Goal: Task Accomplishment & Management: Manage account settings

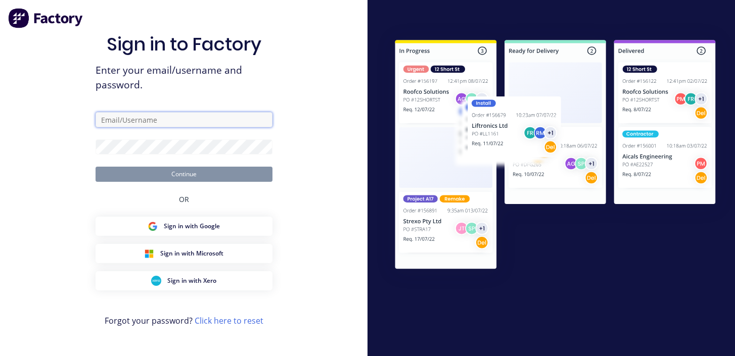
click at [238, 123] on input "text" at bounding box center [184, 119] width 177 height 15
type input "[EMAIL_ADDRESS][DOMAIN_NAME]"
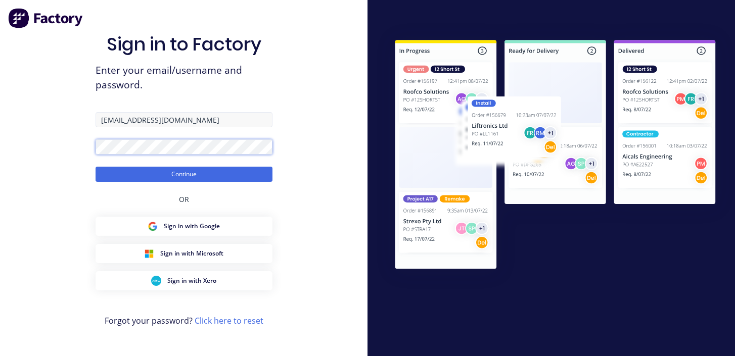
click at [96, 167] on button "Continue" at bounding box center [184, 174] width 177 height 15
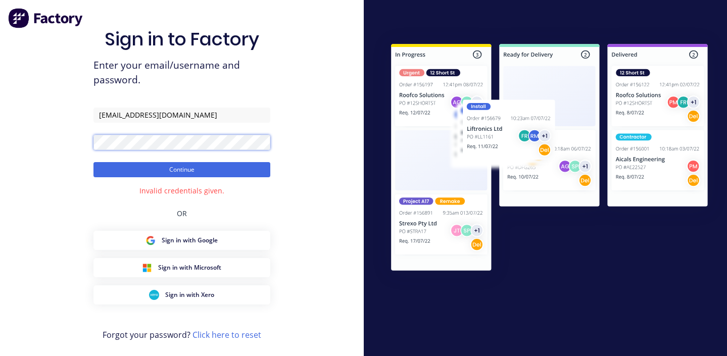
click at [93, 162] on button "Continue" at bounding box center [181, 169] width 177 height 15
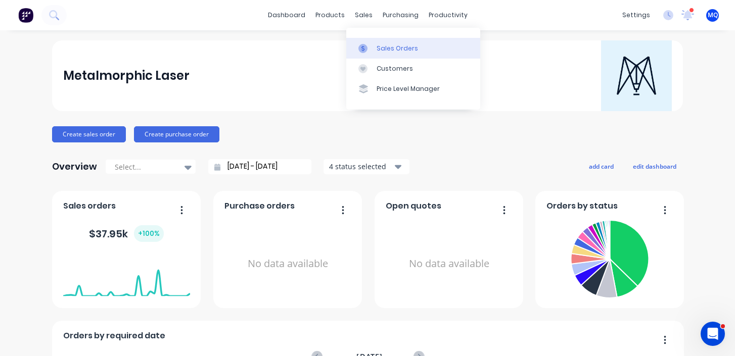
click at [351, 48] on link "Sales Orders" at bounding box center [413, 48] width 134 height 20
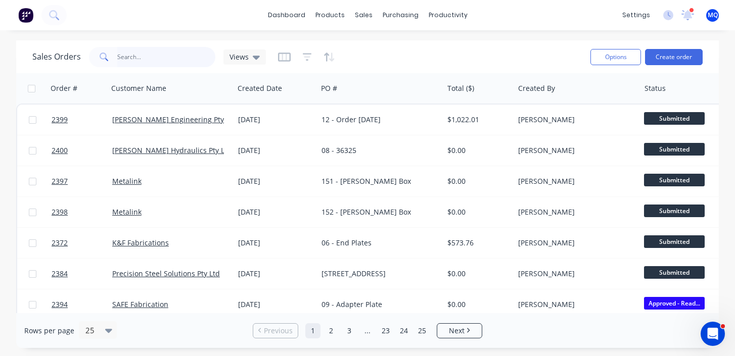
click at [126, 52] on input "text" at bounding box center [166, 57] width 99 height 20
type input "k&f"
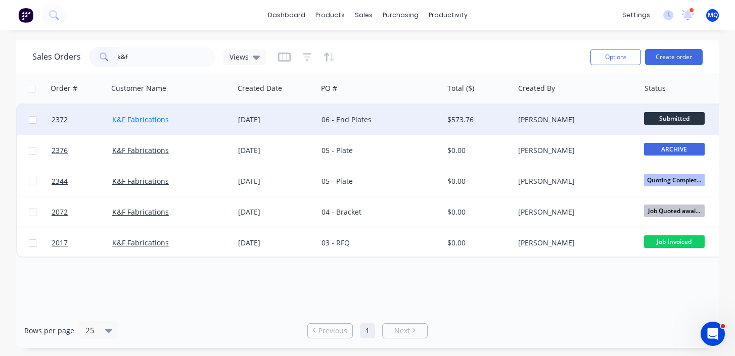
click at [148, 117] on link "K&F Fabrications" at bounding box center [140, 120] width 57 height 10
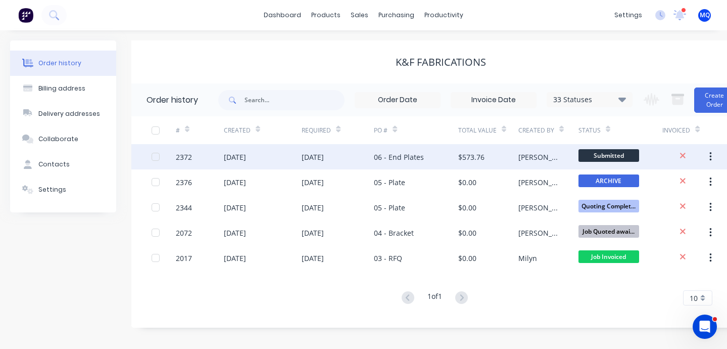
click at [367, 158] on div "[DATE]" at bounding box center [338, 156] width 72 height 25
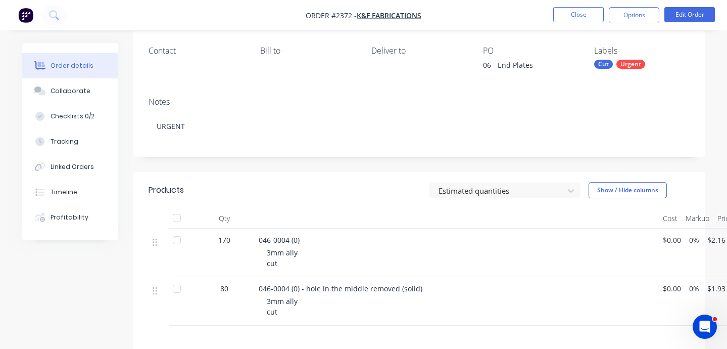
scroll to position [82, 0]
click at [87, 94] on button "Collaborate" at bounding box center [70, 90] width 96 height 25
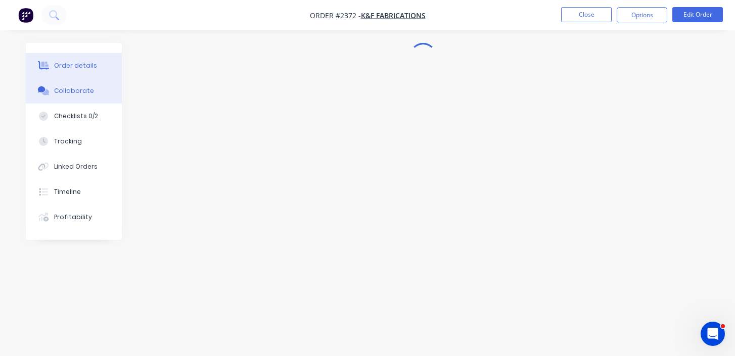
click at [84, 64] on div "Order details" at bounding box center [75, 65] width 43 height 9
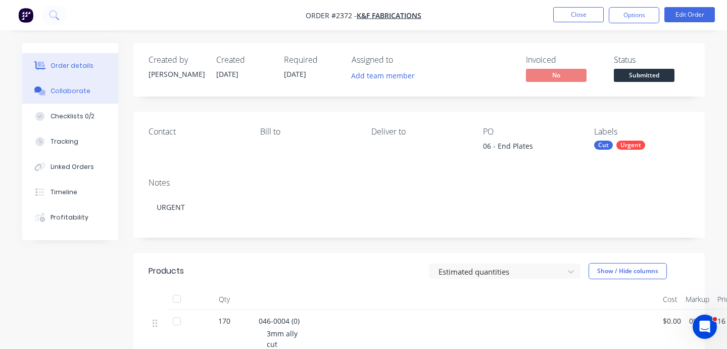
click at [77, 86] on div "Collaborate" at bounding box center [71, 90] width 40 height 9
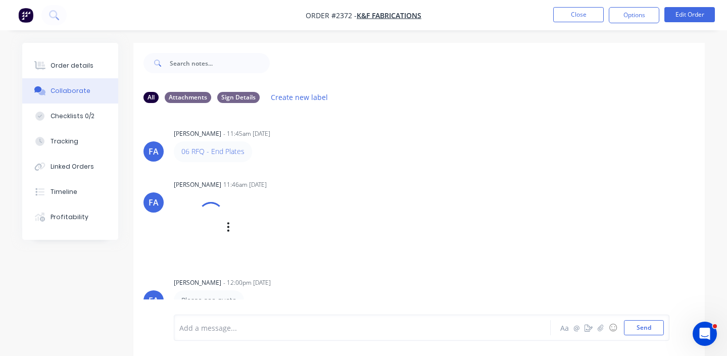
click at [512, 207] on div "[PERSON_NAME] [PERSON_NAME] 11:46am [DATE] k.png Labels Download Delete" at bounding box center [419, 218] width 572 height 83
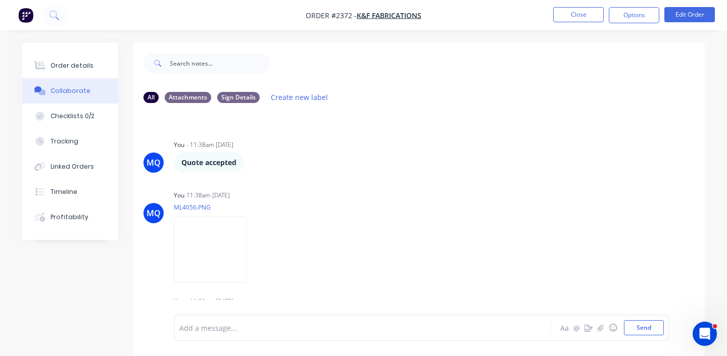
scroll to position [320, 0]
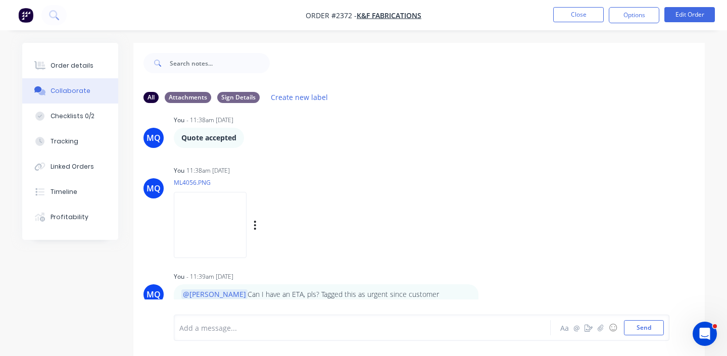
click at [512, 208] on div "MQ You 11:38am [DATE] ML4056.PNG Labels Download Delete" at bounding box center [419, 208] width 572 height 91
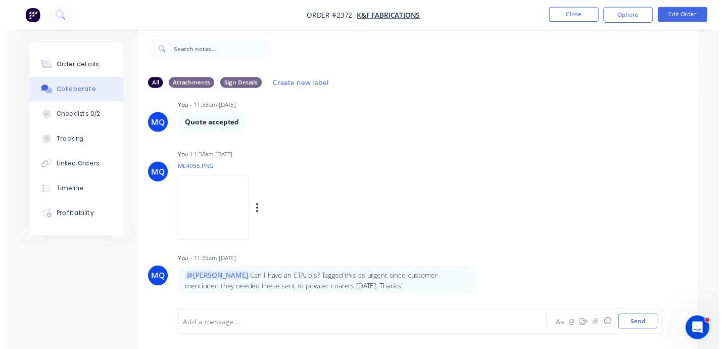
scroll to position [15, 0]
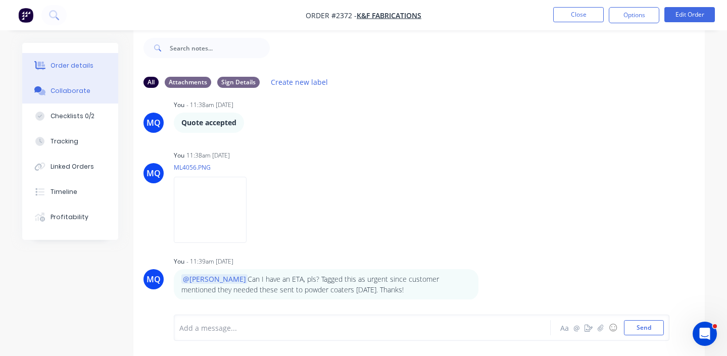
click at [101, 60] on button "Order details" at bounding box center [70, 65] width 96 height 25
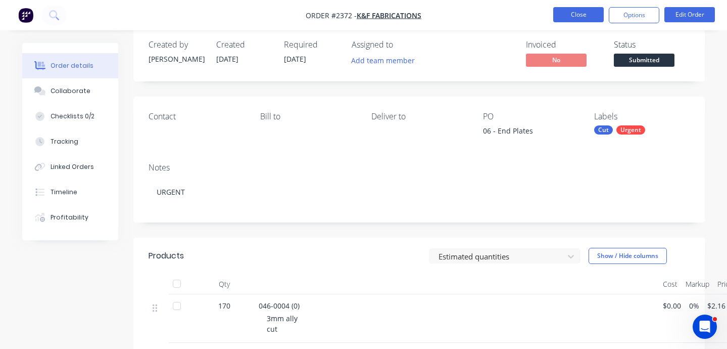
click at [578, 9] on button "Close" at bounding box center [578, 14] width 51 height 15
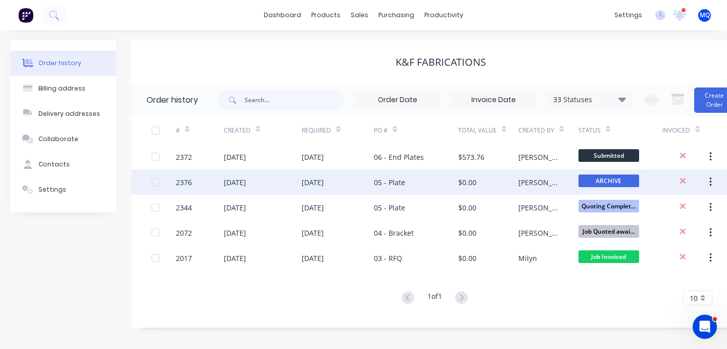
click at [421, 171] on div "05 - Plate" at bounding box center [416, 181] width 84 height 25
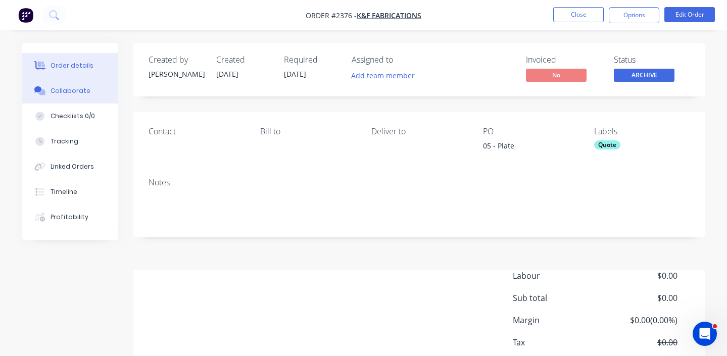
click at [67, 89] on div "Collaborate" at bounding box center [71, 90] width 40 height 9
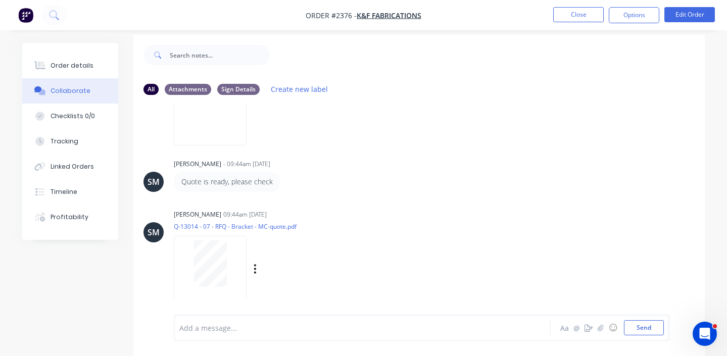
scroll to position [15, 0]
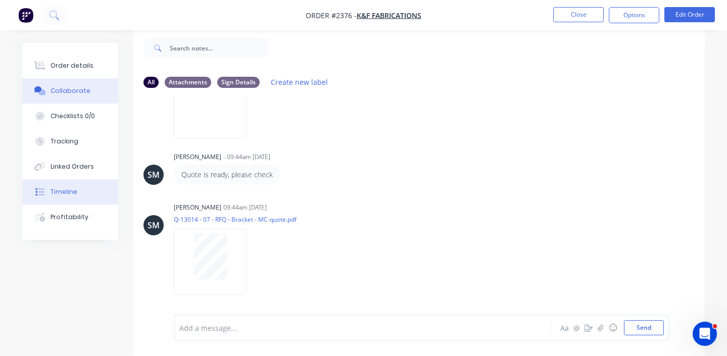
click at [62, 201] on button "Timeline" at bounding box center [70, 191] width 96 height 25
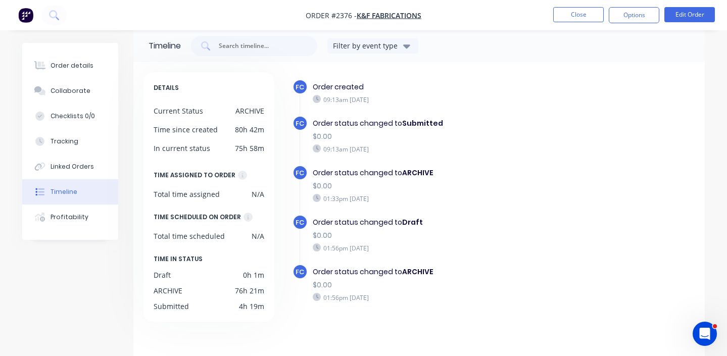
scroll to position [37, 0]
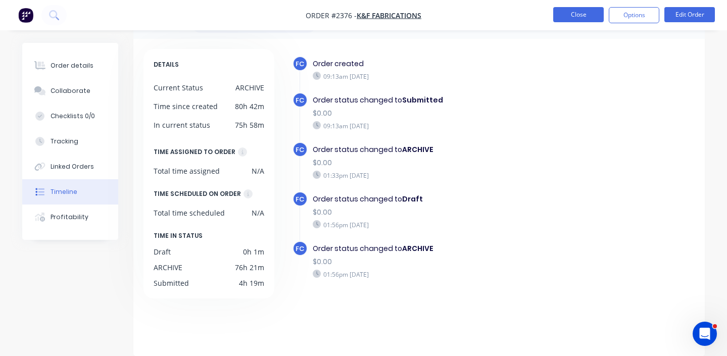
click at [600, 11] on button "Close" at bounding box center [578, 14] width 51 height 15
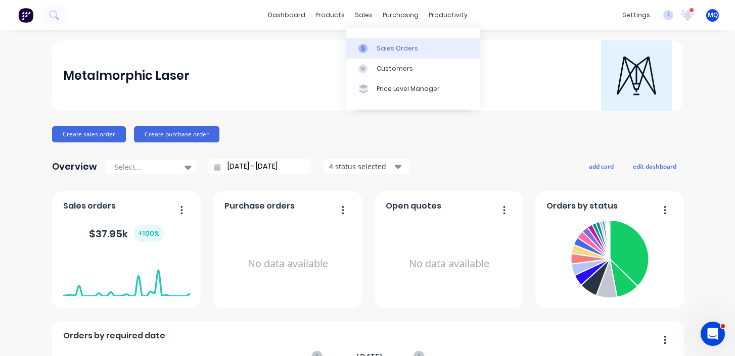
click at [371, 44] on div at bounding box center [365, 48] width 15 height 9
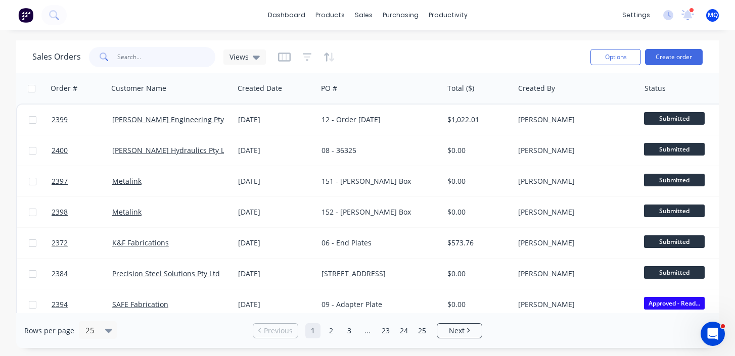
click at [144, 46] on div "Sales Orders Views" at bounding box center [307, 56] width 550 height 25
type input "raider"
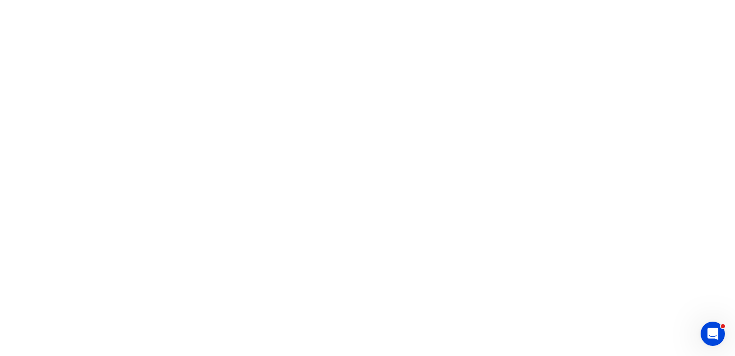
click at [245, 0] on html at bounding box center [367, 0] width 735 height 0
